Goal: Task Accomplishment & Management: Manage account settings

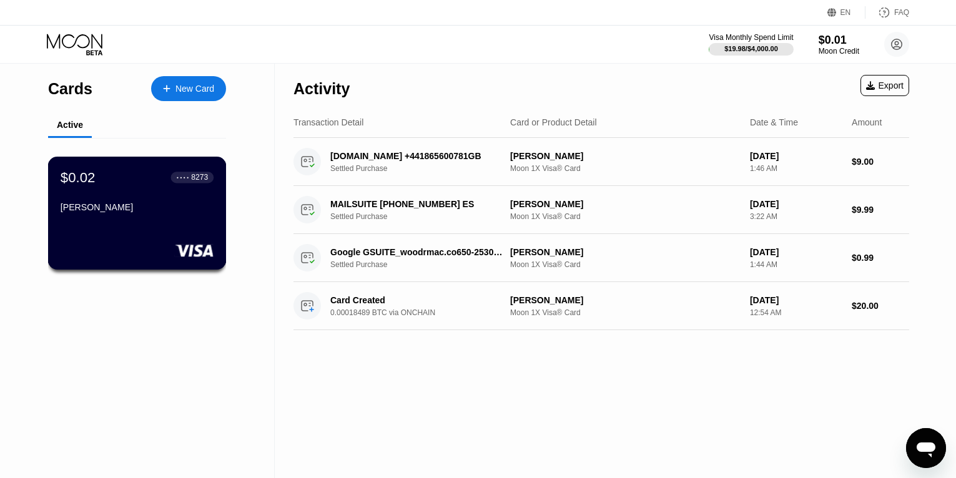
click at [148, 205] on div "$0.02 ● ● ● ● 8273 [PERSON_NAME]" at bounding box center [137, 193] width 153 height 48
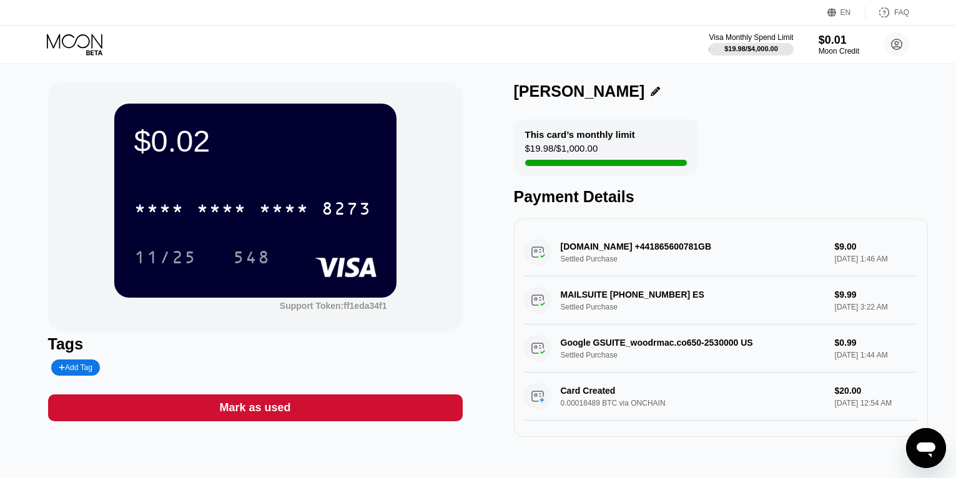
click at [644, 252] on div "[DOMAIN_NAME] +441865600781GB Settled Purchase $9.00 [DATE] 1:46 AM" at bounding box center [721, 252] width 395 height 48
click at [865, 259] on div "[DOMAIN_NAME] +441865600781GB Settled Purchase $9.00 [DATE] 1:46 AM" at bounding box center [721, 252] width 395 height 48
click at [853, 260] on div "[DOMAIN_NAME] +441865600781GB Settled Purchase $9.00 [DATE] 1:46 AM" at bounding box center [721, 252] width 395 height 48
click at [849, 255] on div "[DOMAIN_NAME] +441865600781GB Settled Purchase $9.00 [DATE] 1:46 AM" at bounding box center [721, 252] width 395 height 48
click at [895, 40] on icon at bounding box center [896, 44] width 11 height 11
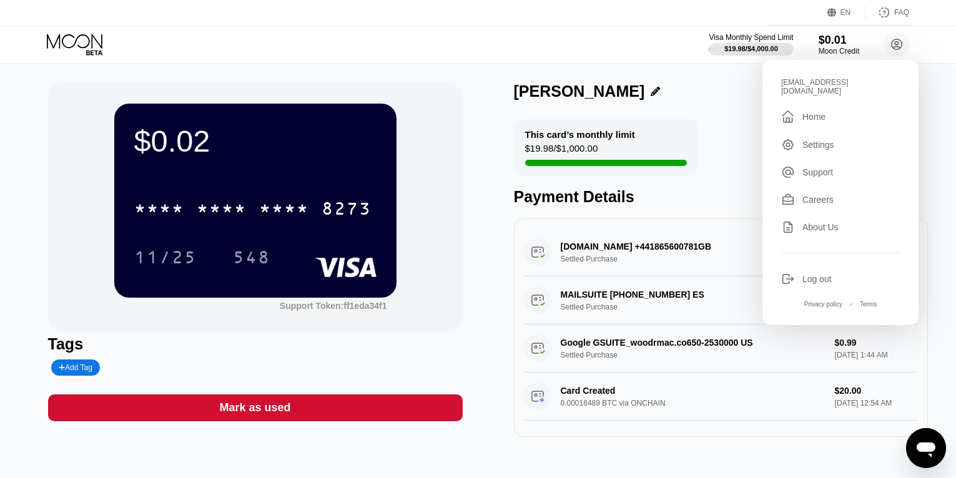
click at [637, 61] on div "Visa Monthly Spend Limit $19.98 / $4,000.00 $0.01 Moon Credit [EMAIL_ADDRESS][D…" at bounding box center [478, 44] width 956 height 37
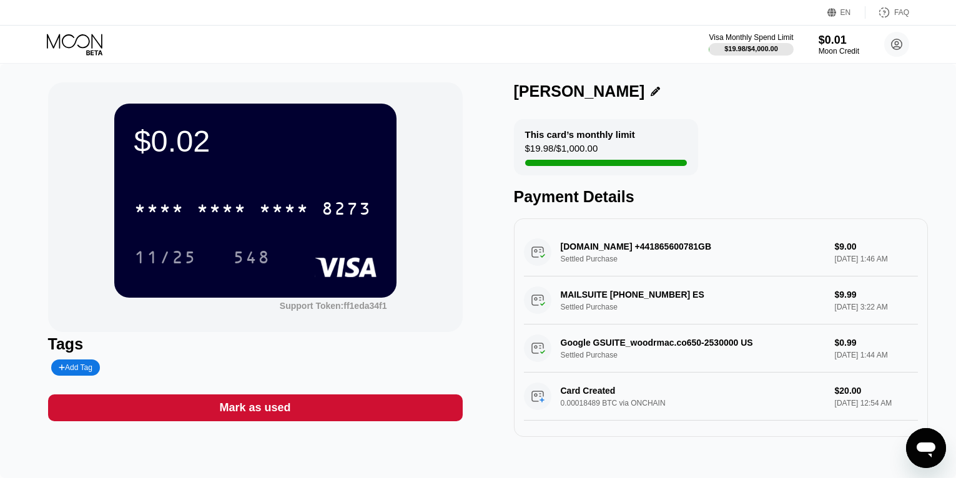
click at [77, 35] on icon at bounding box center [76, 45] width 58 height 22
